Goal: Task Accomplishment & Management: Manage account settings

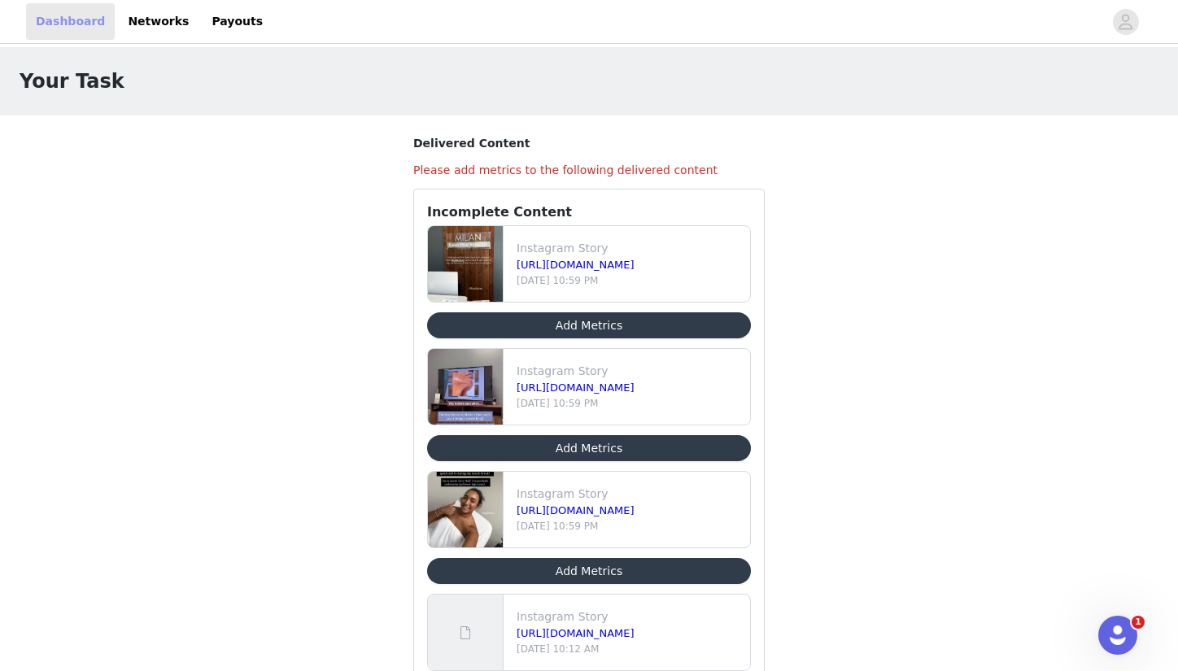
click at [68, 21] on link "Dashboard" at bounding box center [70, 21] width 89 height 37
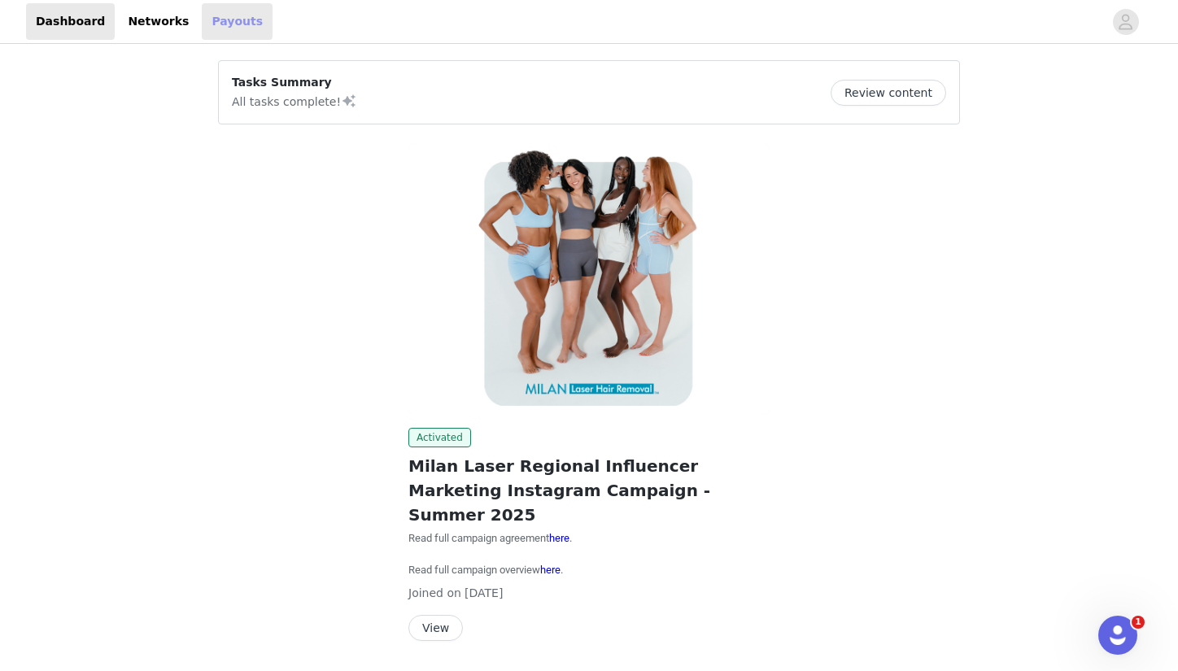
click at [220, 11] on link "Payouts" at bounding box center [237, 21] width 71 height 37
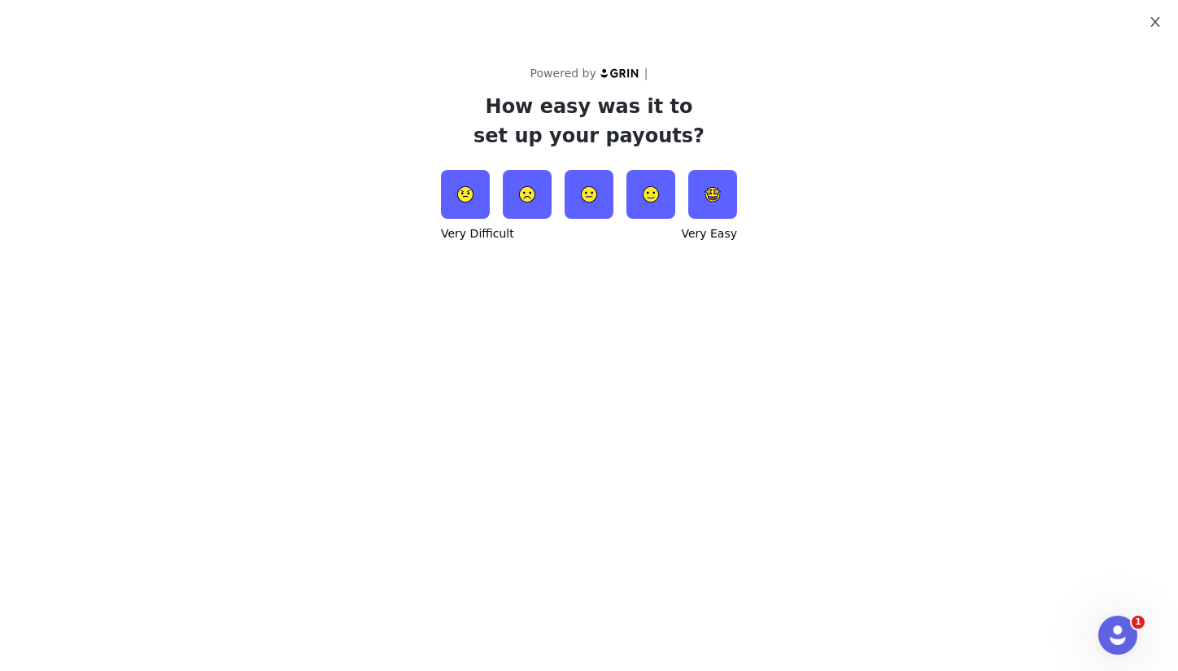
click at [1151, 12] on button "Close" at bounding box center [1155, 23] width 46 height 46
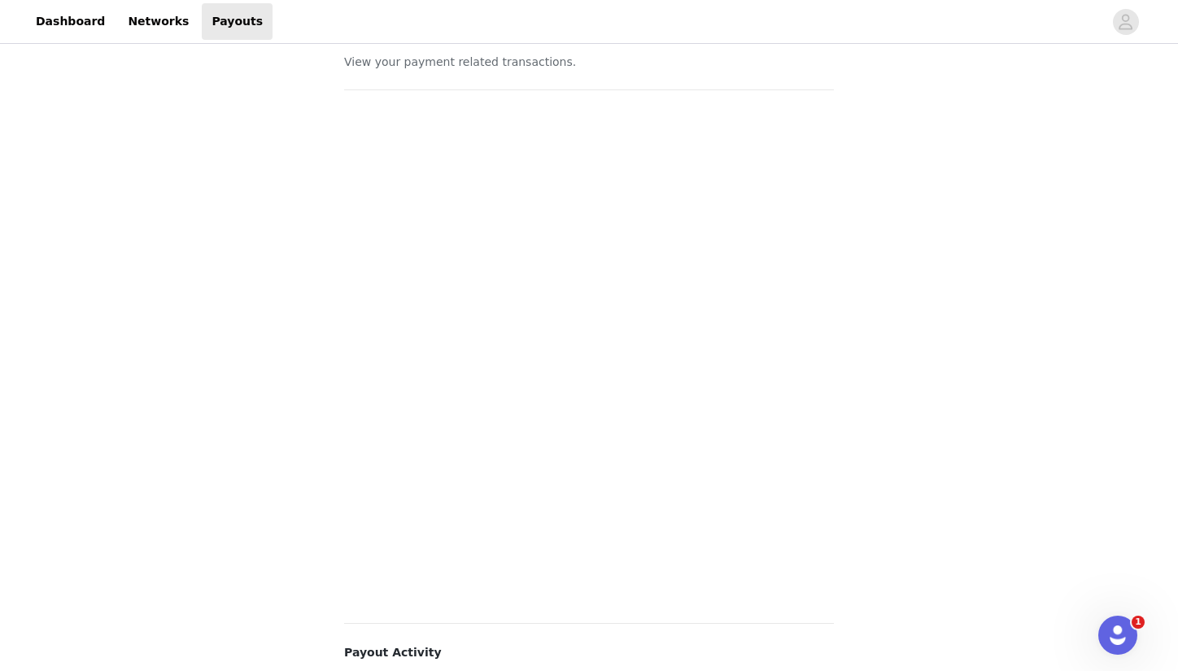
scroll to position [64, 0]
